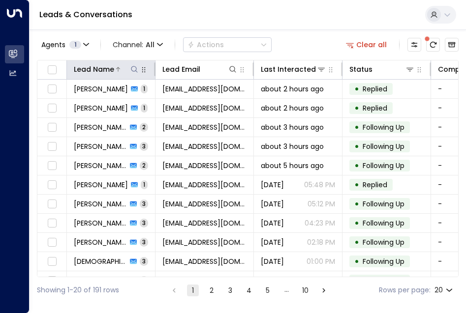
click at [135, 68] on icon at bounding box center [134, 69] width 8 height 8
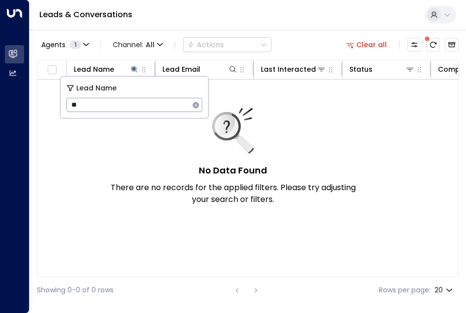
type input "*"
type input "***"
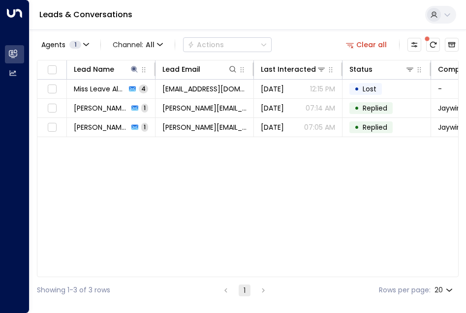
click at [179, 183] on div "Lead Name Lead Email Last Interacted Status Company Name Product # of people AI…" at bounding box center [247, 168] width 421 height 217
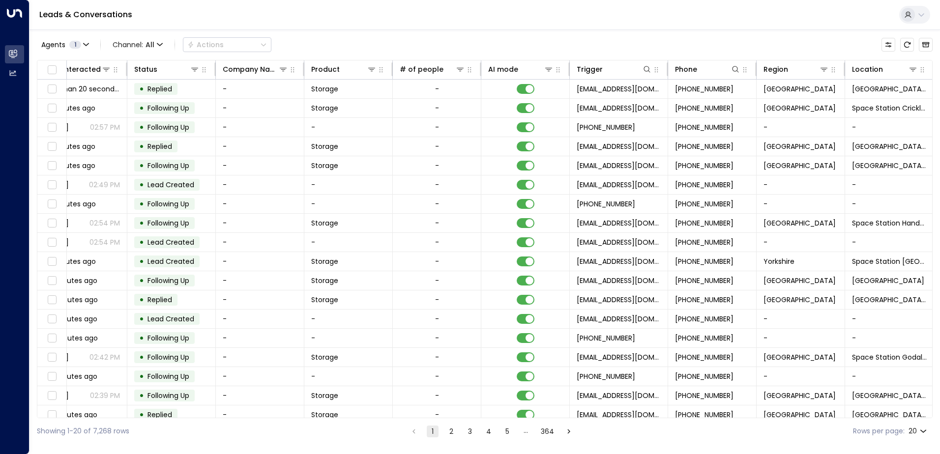
scroll to position [0, 220]
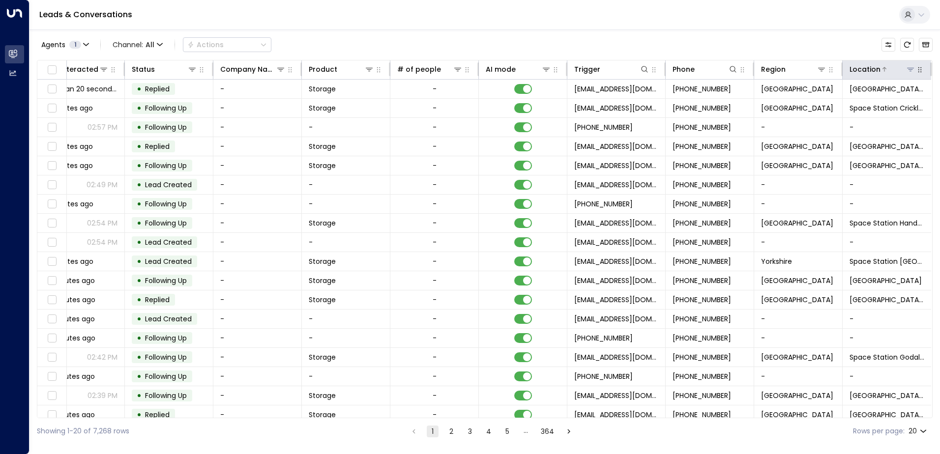
click at [907, 71] on icon at bounding box center [911, 69] width 8 height 8
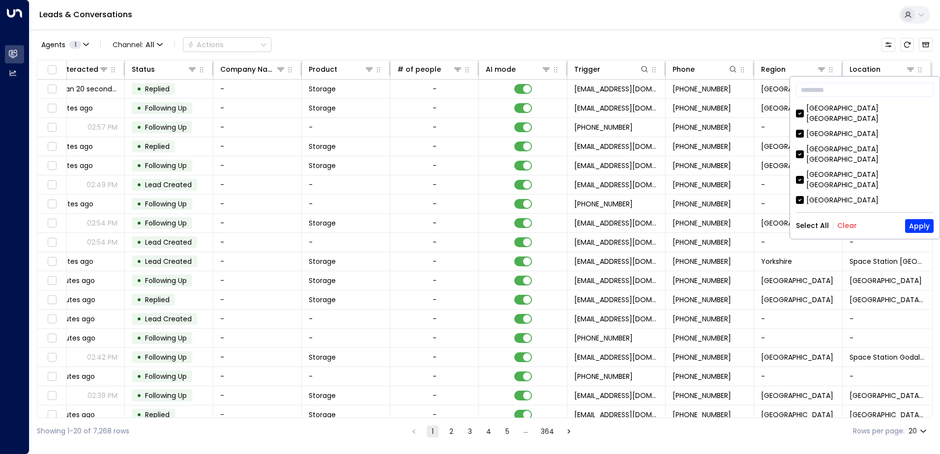
click at [846, 222] on button "Clear" at bounding box center [848, 226] width 20 height 8
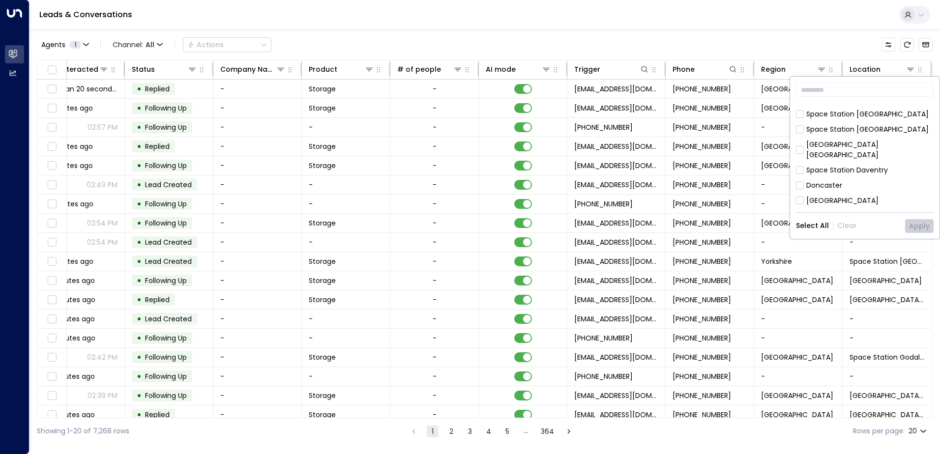
scroll to position [295, 0]
click at [929, 227] on button "Apply" at bounding box center [919, 226] width 29 height 14
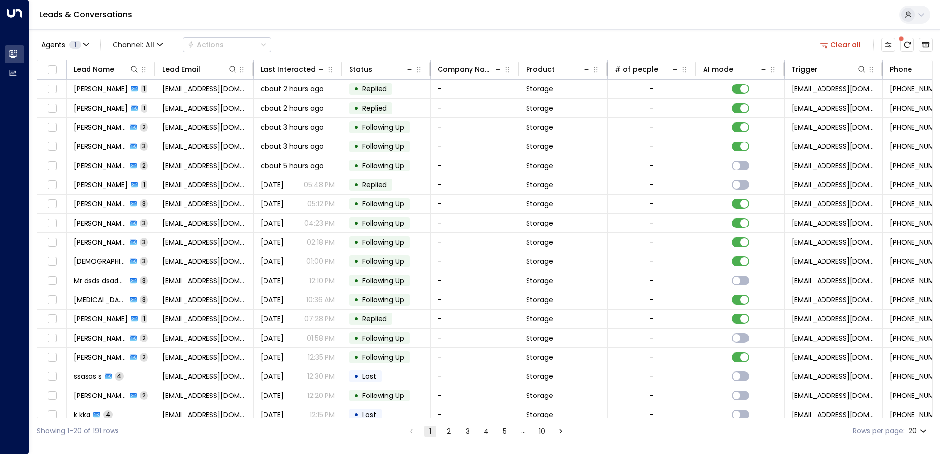
click at [924, 432] on body "Overview Leads & Conversations Leads & Conversations Analytics Analytics Leads …" at bounding box center [470, 222] width 940 height 445
click at [924, 432] on li "100" at bounding box center [918, 434] width 28 height 18
type input "***"
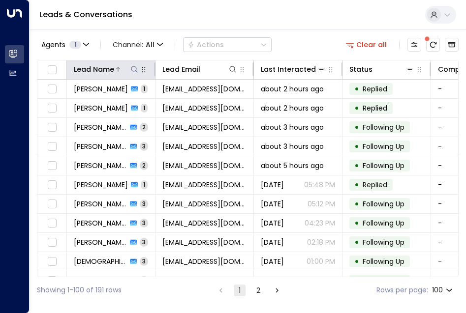
click at [133, 70] on icon at bounding box center [134, 69] width 8 height 8
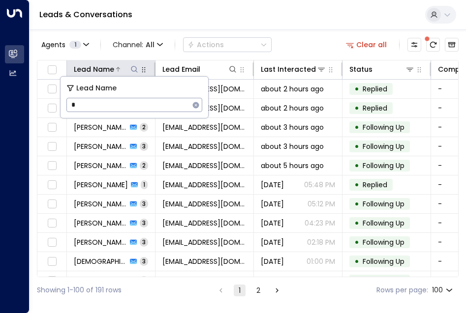
type input "**"
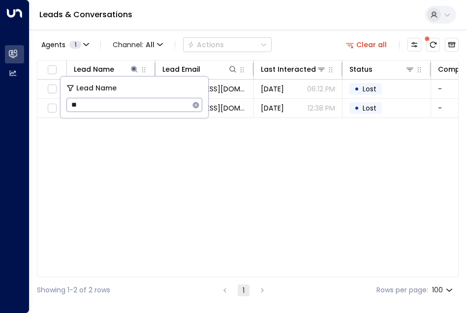
click at [140, 163] on div "Lead Name Lead Email Last Interacted Status Company Name Product # of people AI…" at bounding box center [247, 168] width 421 height 217
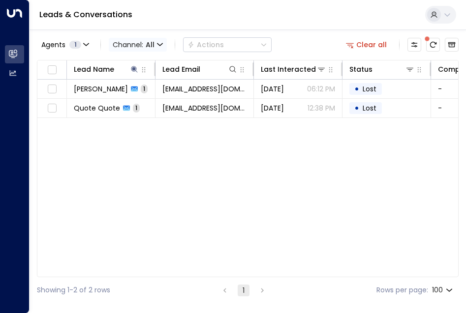
click at [157, 44] on icon "button" at bounding box center [160, 45] width 6 height 6
click at [229, 178] on div at bounding box center [233, 156] width 466 height 313
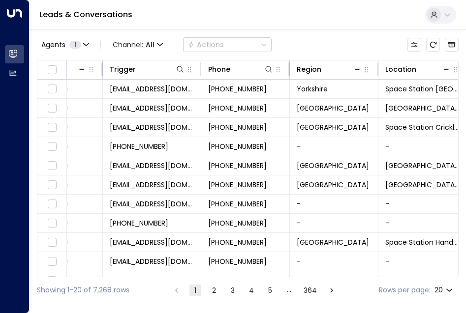
scroll to position [0, 695]
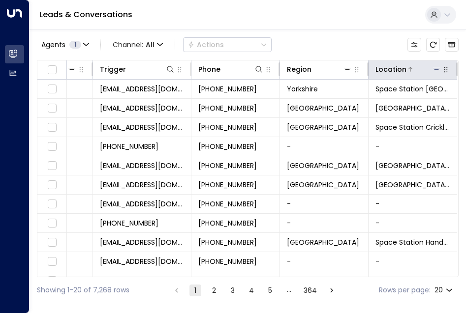
click at [432, 67] on icon at bounding box center [436, 69] width 8 height 8
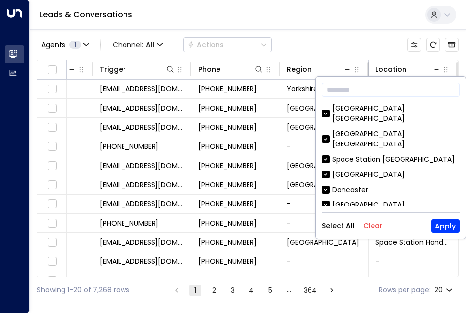
click at [371, 226] on button "Clear" at bounding box center [373, 226] width 20 height 8
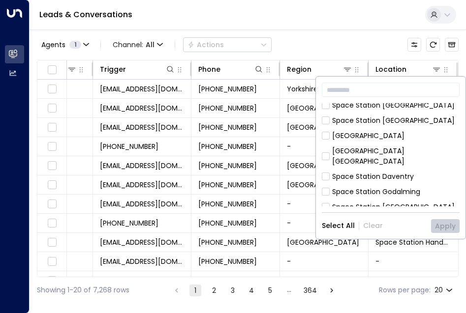
scroll to position [148, 0]
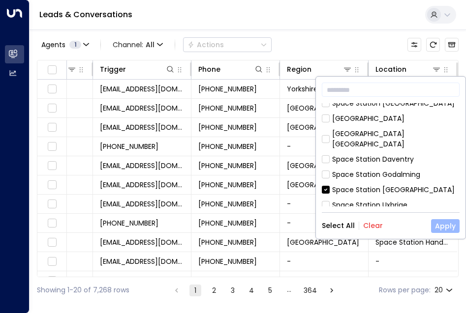
click at [453, 228] on button "Apply" at bounding box center [445, 226] width 29 height 14
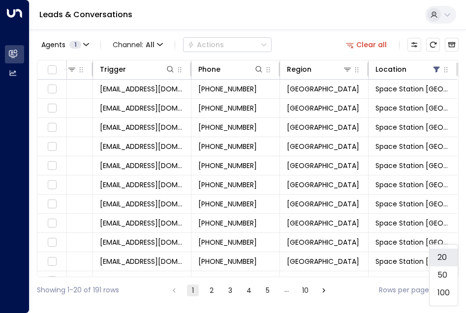
click at [448, 290] on body "Overview Leads & Conversations Leads & Conversations Analytics Analytics Leads …" at bounding box center [233, 151] width 466 height 303
drag, startPoint x: 444, startPoint y: 293, endPoint x: 437, endPoint y: 288, distance: 8.5
click at [444, 293] on li "100" at bounding box center [443, 293] width 28 height 18
type input "***"
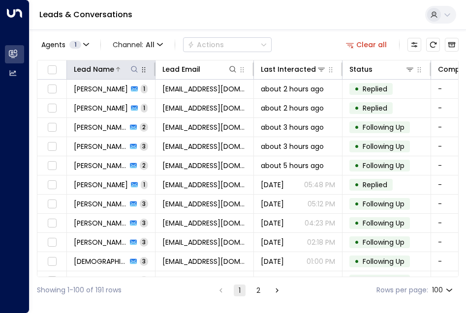
click at [132, 71] on icon at bounding box center [134, 69] width 6 height 6
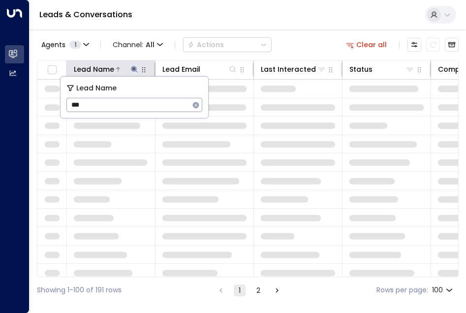
type input "****"
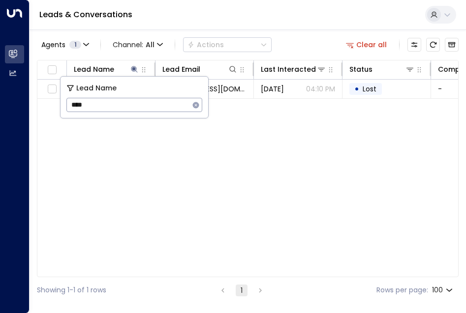
click at [142, 170] on div "Lead Name Lead Email Last Interacted Status Company Name Product # of people AI…" at bounding box center [247, 168] width 421 height 217
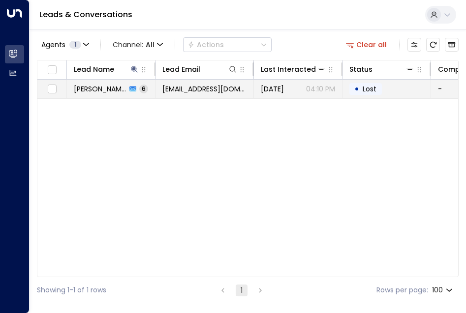
click at [102, 91] on span "[PERSON_NAME]" at bounding box center [100, 89] width 53 height 10
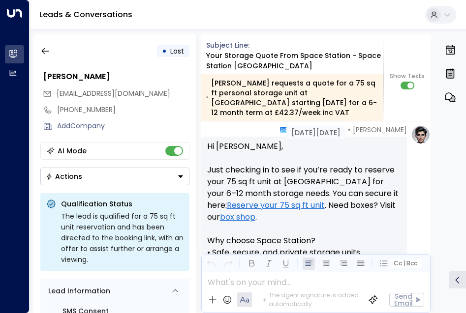
scroll to position [718, 0]
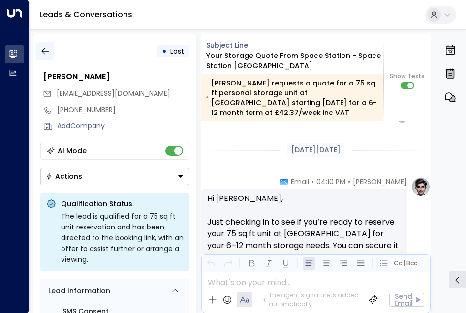
click at [43, 48] on icon "button" at bounding box center [45, 51] width 10 height 10
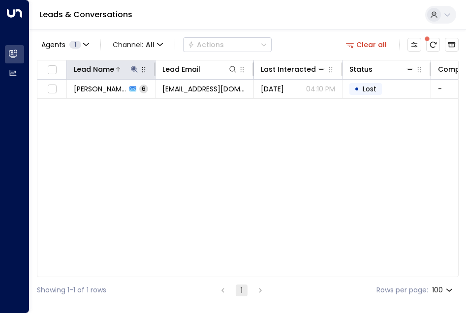
click at [133, 68] on icon at bounding box center [134, 69] width 6 height 6
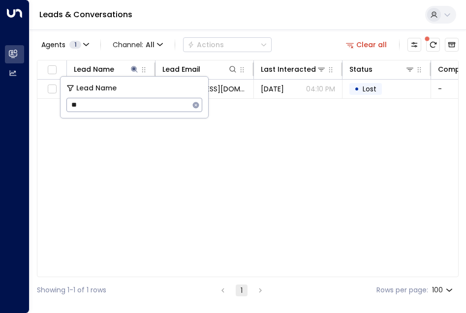
type input "*"
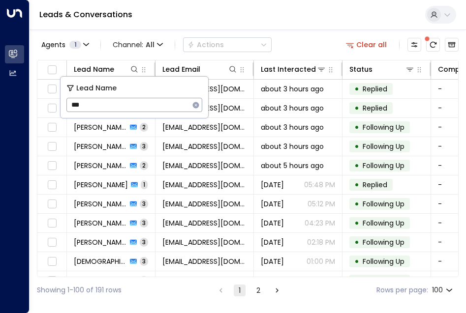
type input "****"
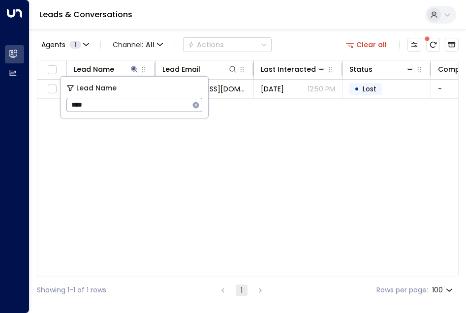
click at [156, 193] on div "Lead Name Lead Email Last Interacted Status Company Name Product # of people AI…" at bounding box center [247, 168] width 421 height 217
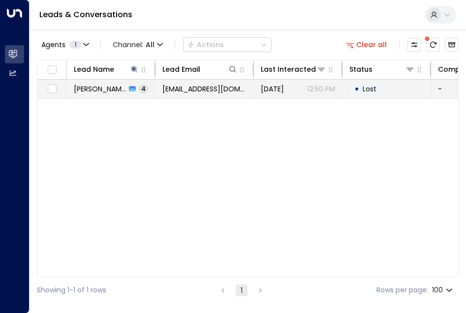
click at [139, 86] on span "4" at bounding box center [143, 89] width 9 height 8
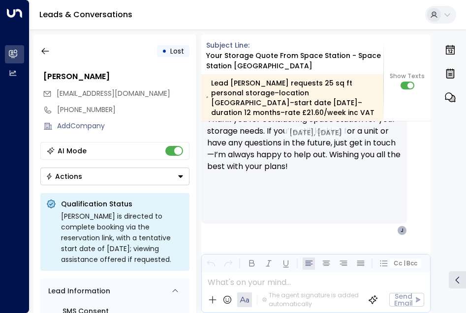
scroll to position [2042, 0]
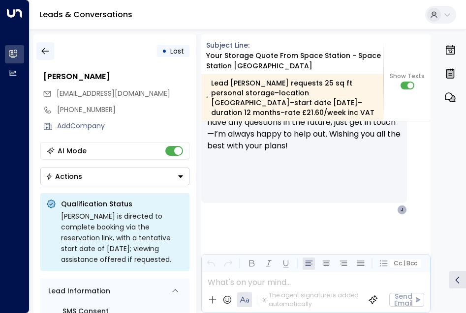
click at [47, 53] on icon "button" at bounding box center [45, 51] width 10 height 10
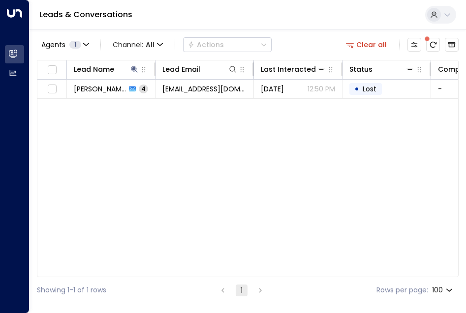
click at [162, 149] on div "Lead Name Lead Email Last Interacted Status Company Name Product # of people AI…" at bounding box center [247, 168] width 421 height 217
click at [132, 68] on icon at bounding box center [134, 69] width 8 height 8
type input "*"
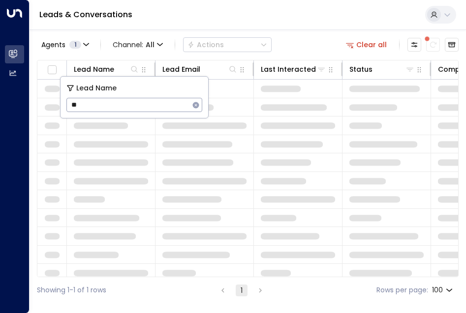
type input "***"
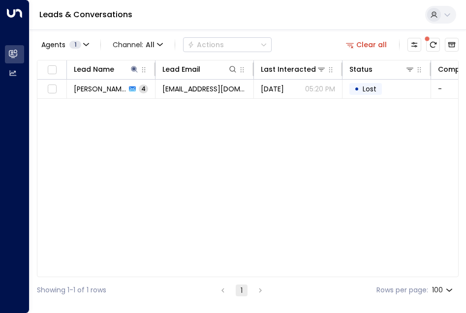
click at [118, 168] on div "Lead Name Lead Email Last Interacted Status Company Name Product # of people AI…" at bounding box center [247, 168] width 421 height 217
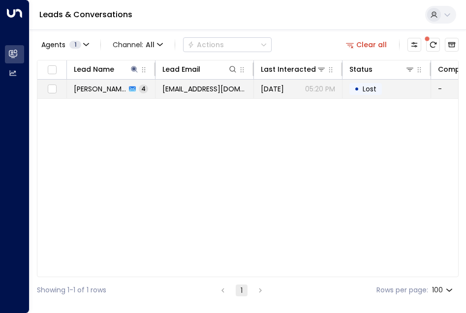
click at [95, 89] on span "[PERSON_NAME]" at bounding box center [100, 89] width 52 height 10
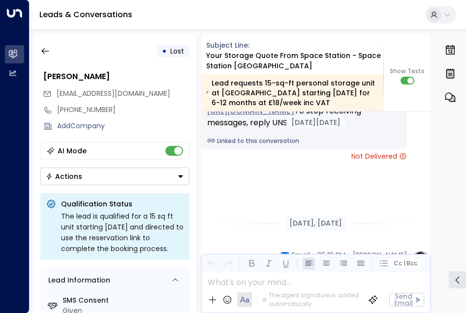
scroll to position [1361, 0]
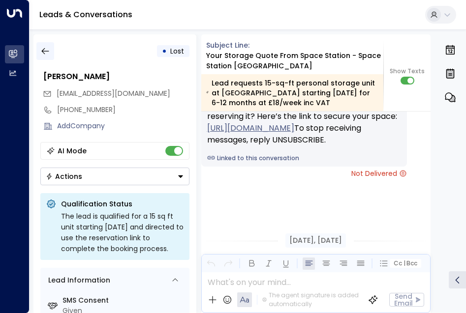
click at [44, 53] on icon "button" at bounding box center [44, 51] width 7 height 6
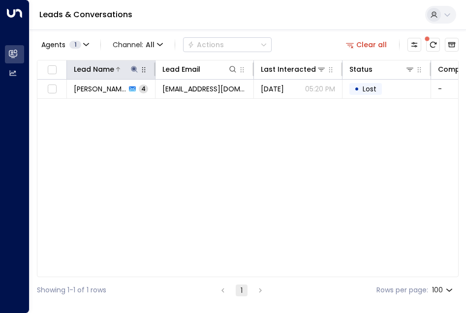
click at [134, 69] on icon at bounding box center [134, 69] width 6 height 6
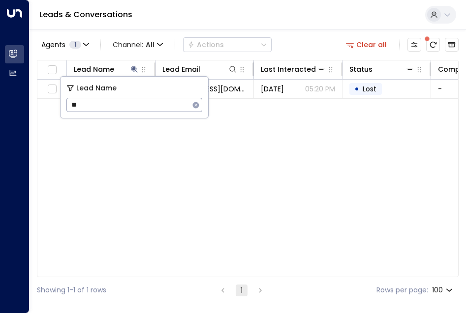
type input "*"
type input "***"
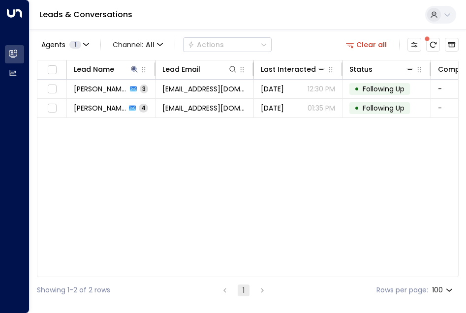
click at [135, 164] on div "Lead Name Lead Email Last Interacted Status Company Name Product # of people AI…" at bounding box center [247, 168] width 421 height 217
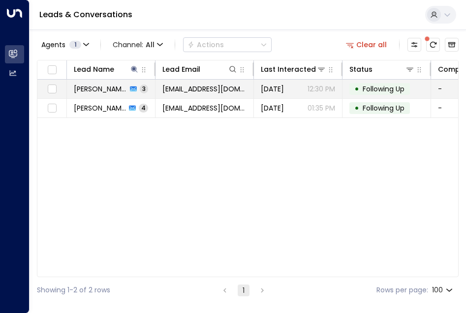
click at [100, 89] on span "[PERSON_NAME]" at bounding box center [100, 89] width 53 height 10
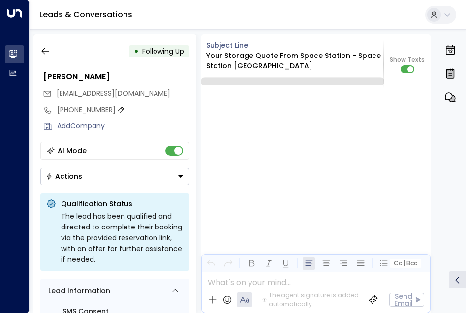
scroll to position [2555, 0]
